Goal: Information Seeking & Learning: Understand process/instructions

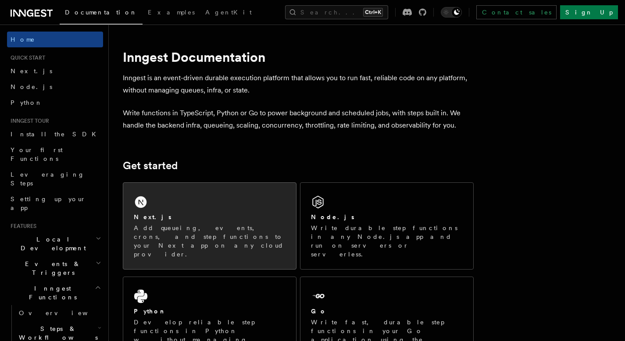
click at [158, 208] on div "Next.js Add queueing, events, crons, and step functions to your Next app on any…" at bounding box center [209, 226] width 173 height 86
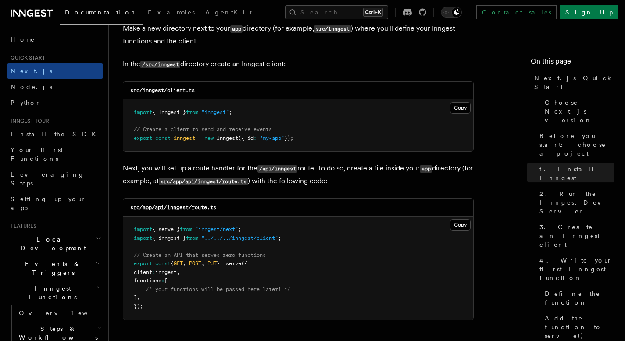
scroll to position [1105, 0]
click at [460, 226] on button "Copy Copied" at bounding box center [460, 224] width 21 height 11
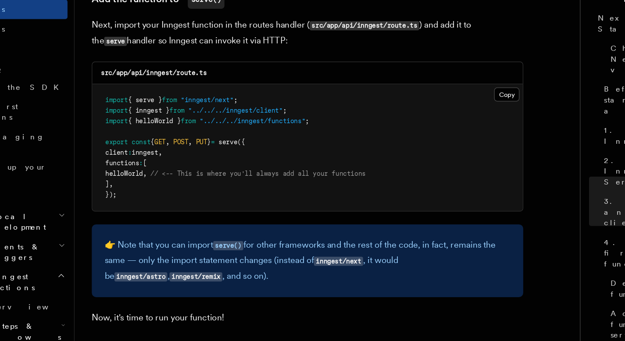
scroll to position [1713, 0]
